Goal: Information Seeking & Learning: Check status

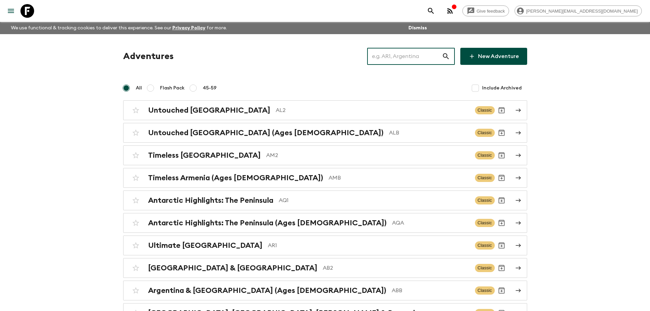
click at [425, 52] on input "text" at bounding box center [404, 56] width 75 height 19
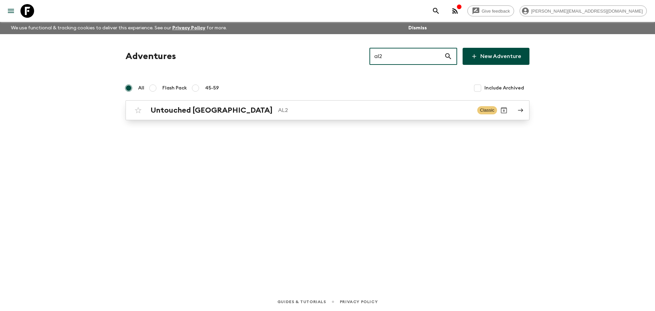
type input "al2"
click at [246, 116] on div "Untouched Albania AL2 Classic" at bounding box center [314, 110] width 366 height 14
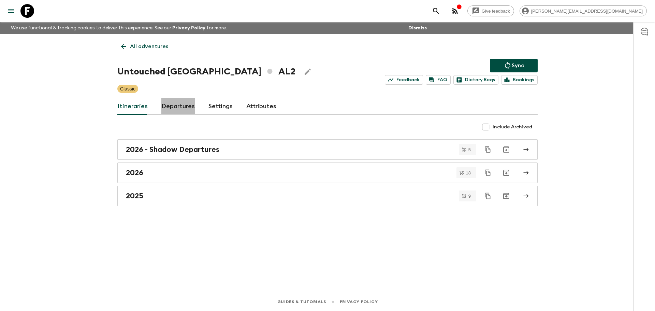
click at [185, 110] on link "Departures" at bounding box center [177, 106] width 33 height 16
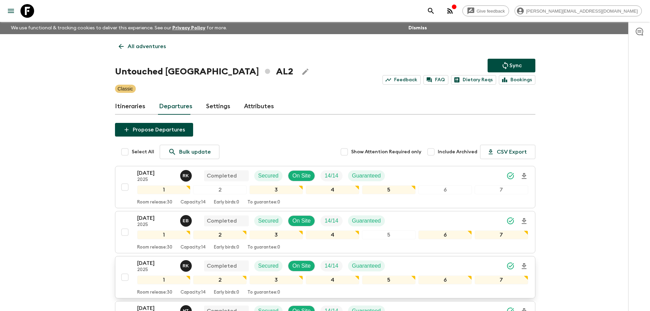
click at [403, 264] on div "[DATE] 2025 R K Completed Secured On Site 14 / 14 Guaranteed" at bounding box center [332, 266] width 391 height 14
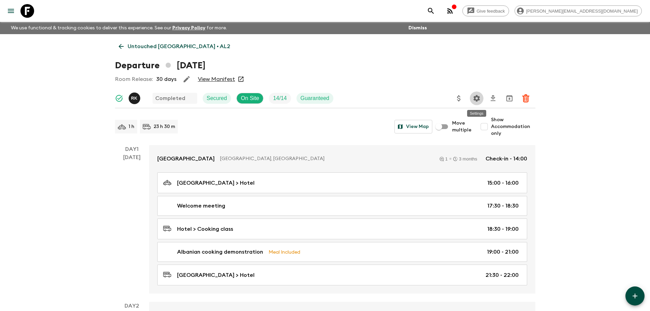
click at [479, 100] on icon "Settings" at bounding box center [476, 98] width 6 height 6
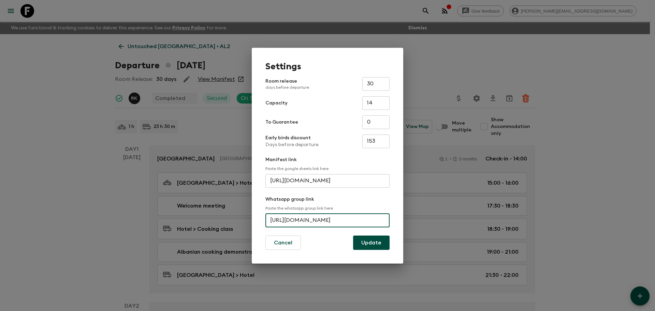
scroll to position [0, 23]
drag, startPoint x: 270, startPoint y: 219, endPoint x: 425, endPoint y: 214, distance: 154.7
click at [425, 214] on div "Settings Room release days before departure 30 ​ Capacity 14 ​ To Guarantee 0 ​…" at bounding box center [327, 155] width 655 height 311
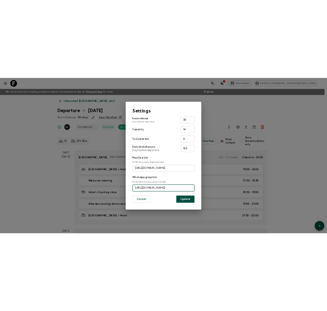
scroll to position [0, 0]
